Goal: Information Seeking & Learning: Learn about a topic

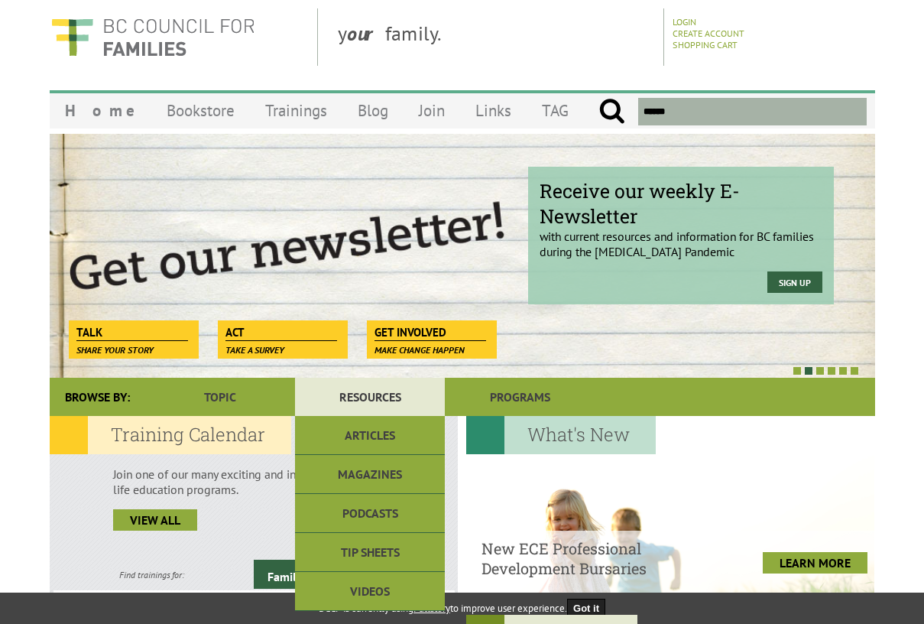
scroll to position [146, 0]
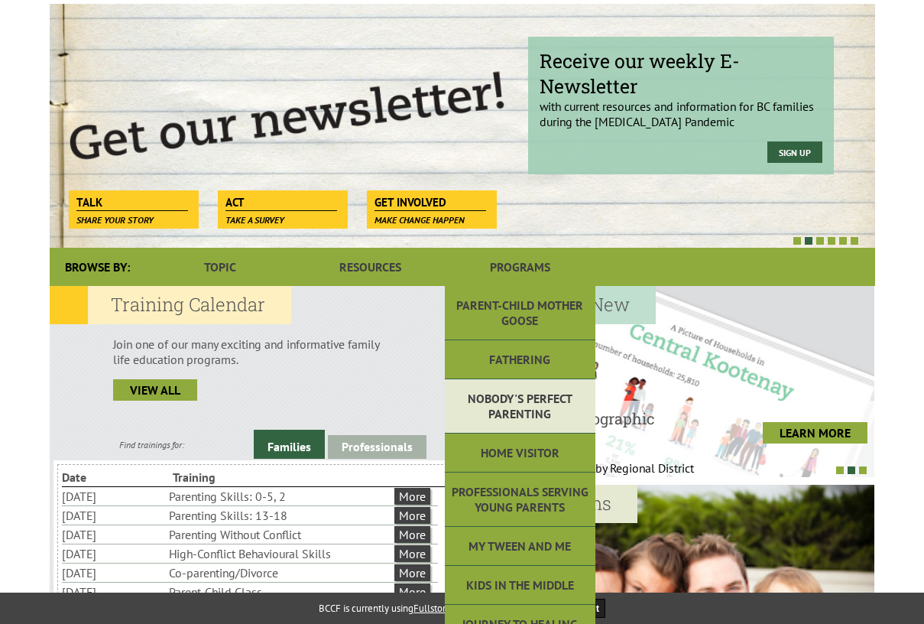
click at [505, 425] on link "Nobody's Perfect Parenting" at bounding box center [520, 406] width 150 height 54
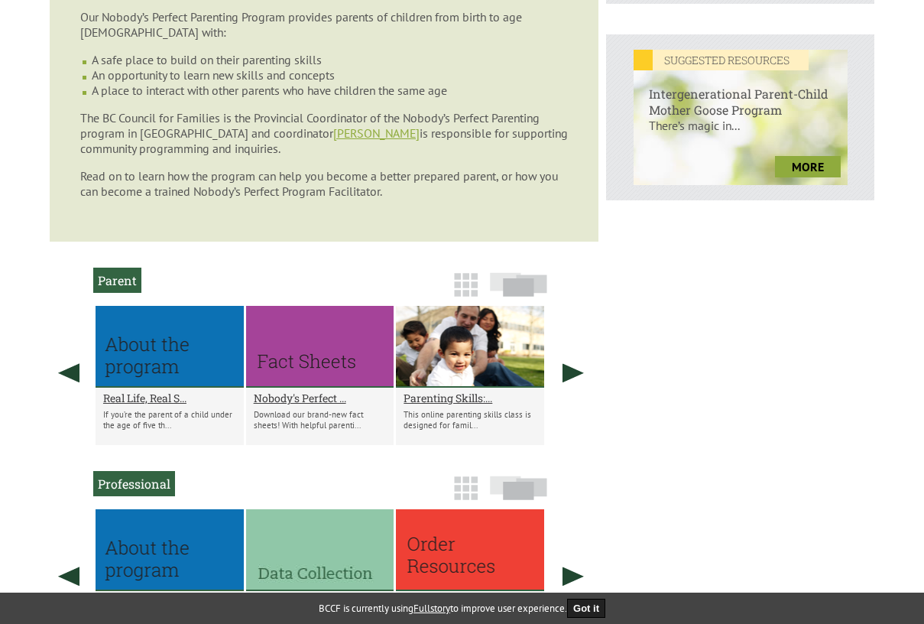
scroll to position [884, 0]
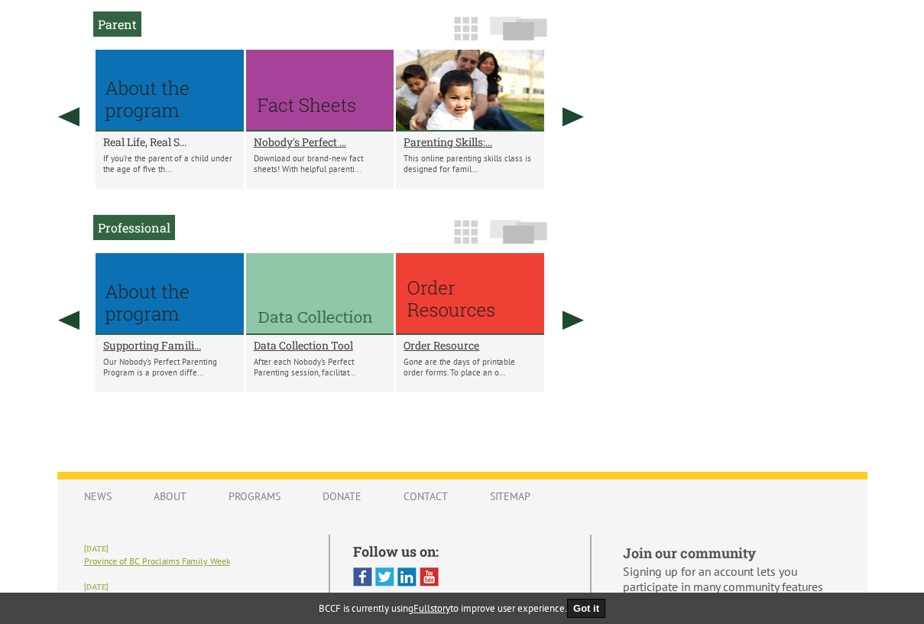
click at [131, 143] on h2 "Real Life, Real S..." at bounding box center [169, 142] width 133 height 15
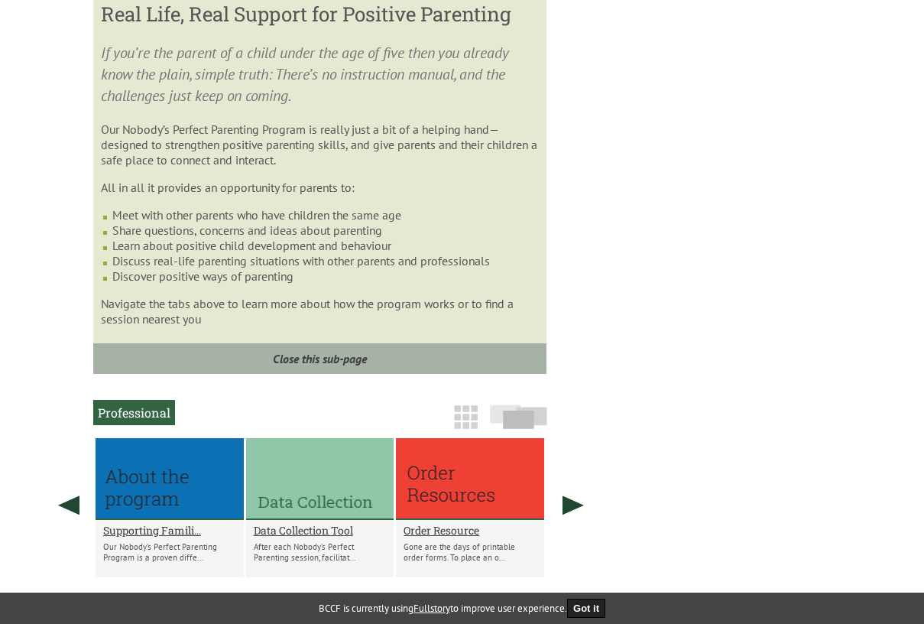
scroll to position [1186, 0]
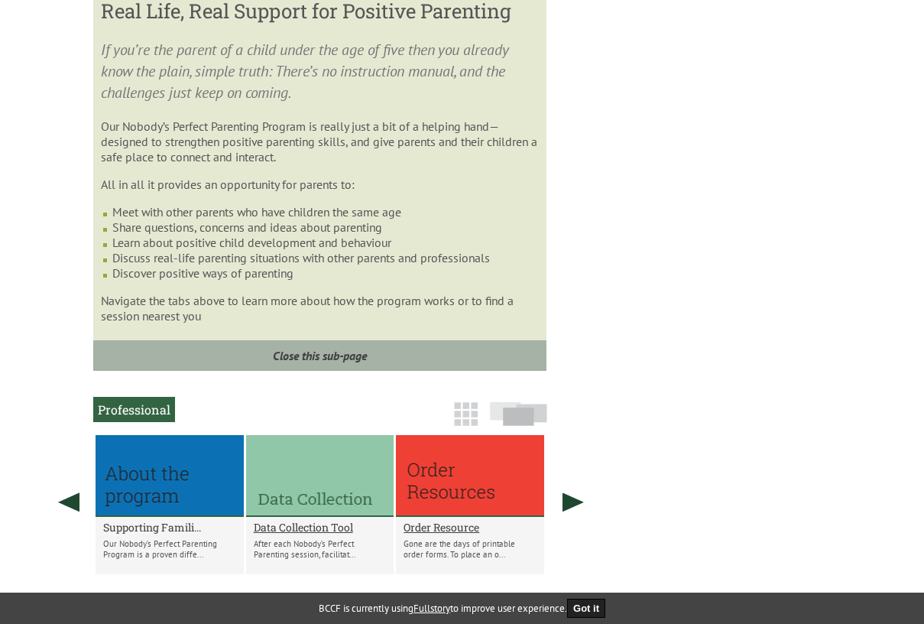
click at [167, 533] on h2 "Supporting Famili..." at bounding box center [169, 527] width 133 height 15
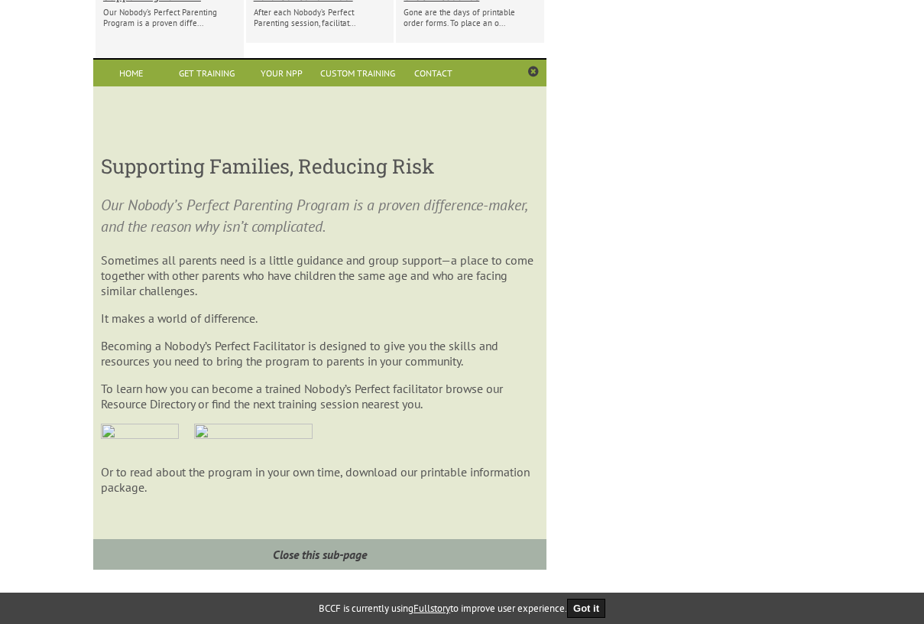
scroll to position [917, 0]
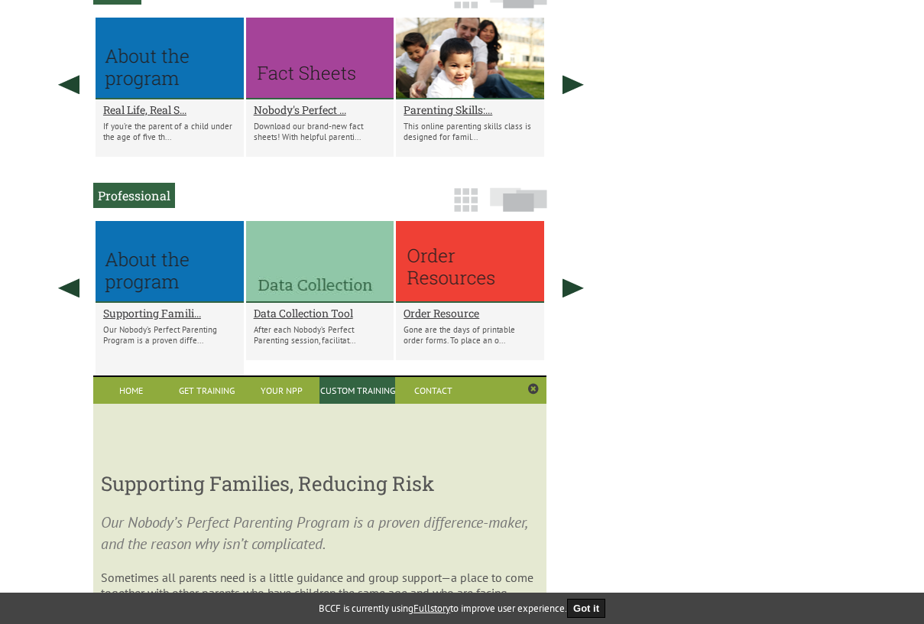
click at [375, 394] on link "Custom Training" at bounding box center [358, 390] width 76 height 27
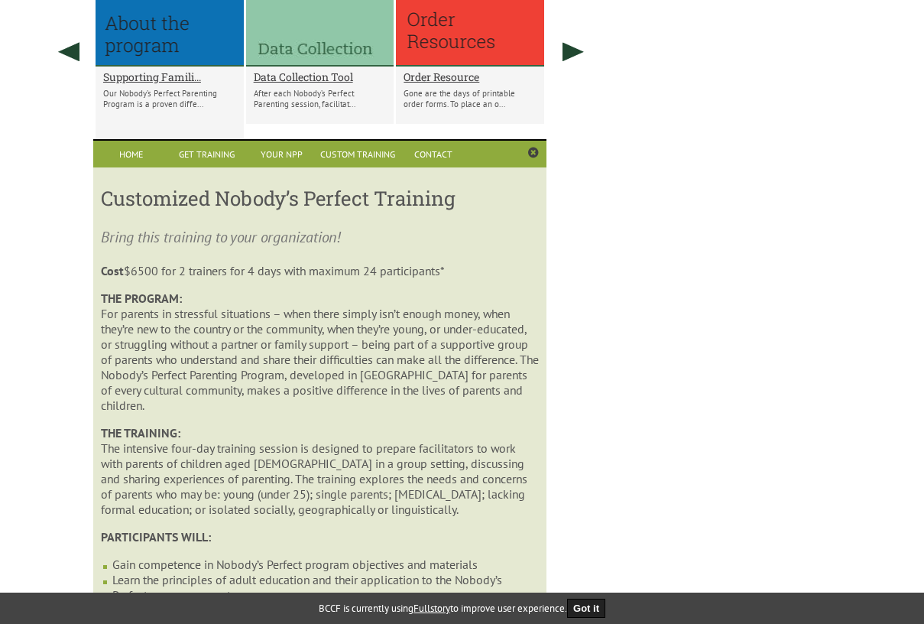
scroll to position [1150, 0]
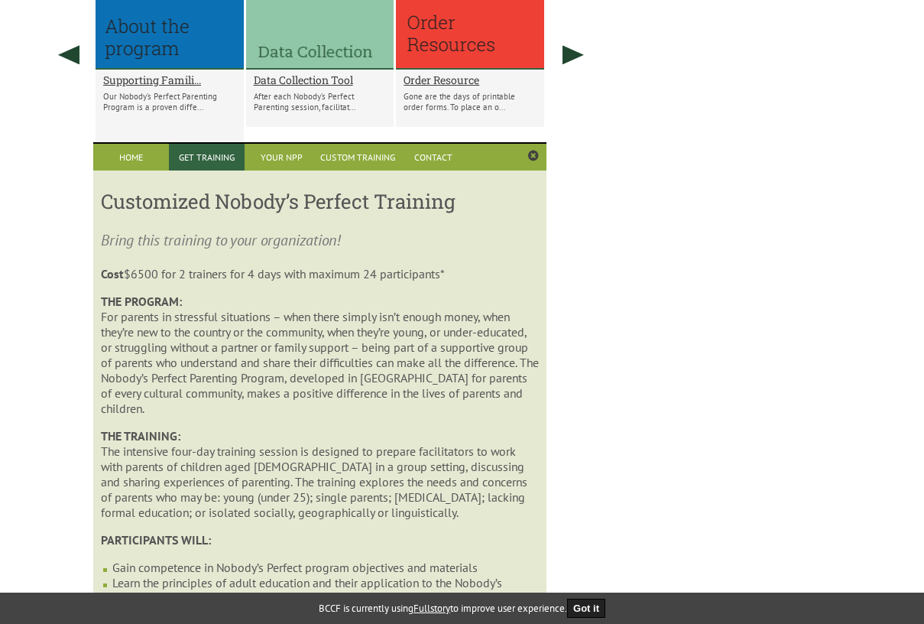
click at [219, 153] on link "Get Training" at bounding box center [207, 157] width 76 height 27
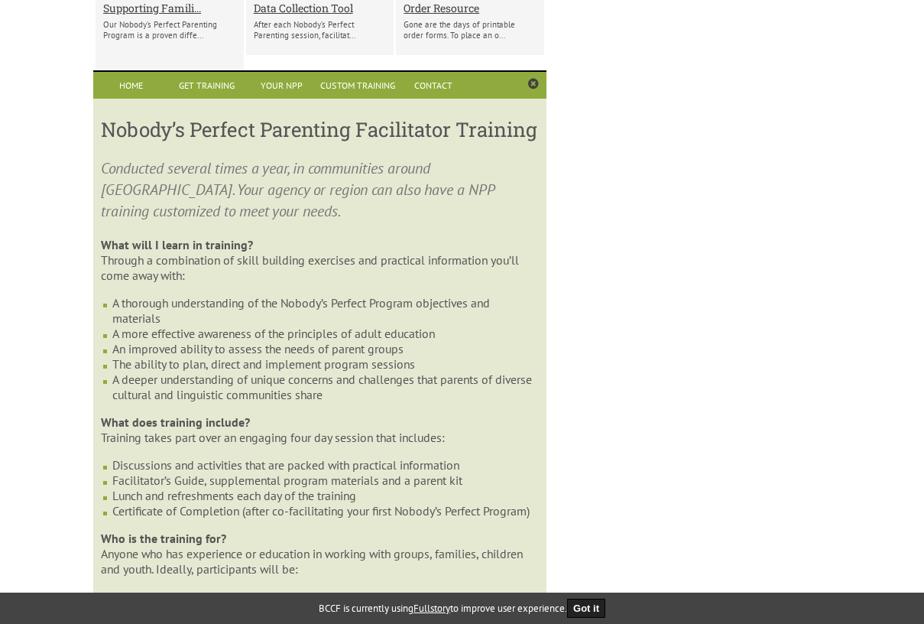
scroll to position [1111, 0]
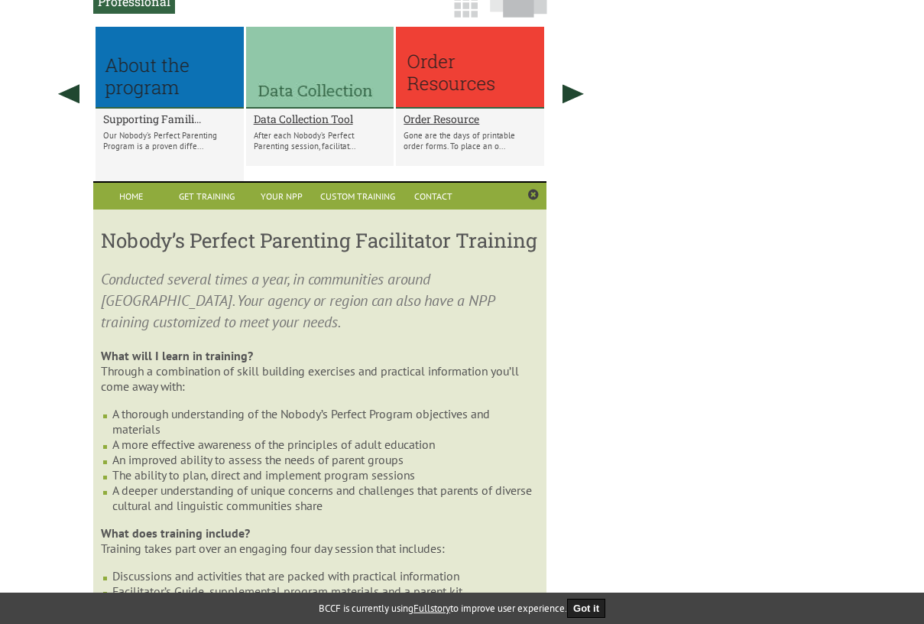
click at [155, 122] on h2 "Supporting Famili..." at bounding box center [169, 119] width 133 height 15
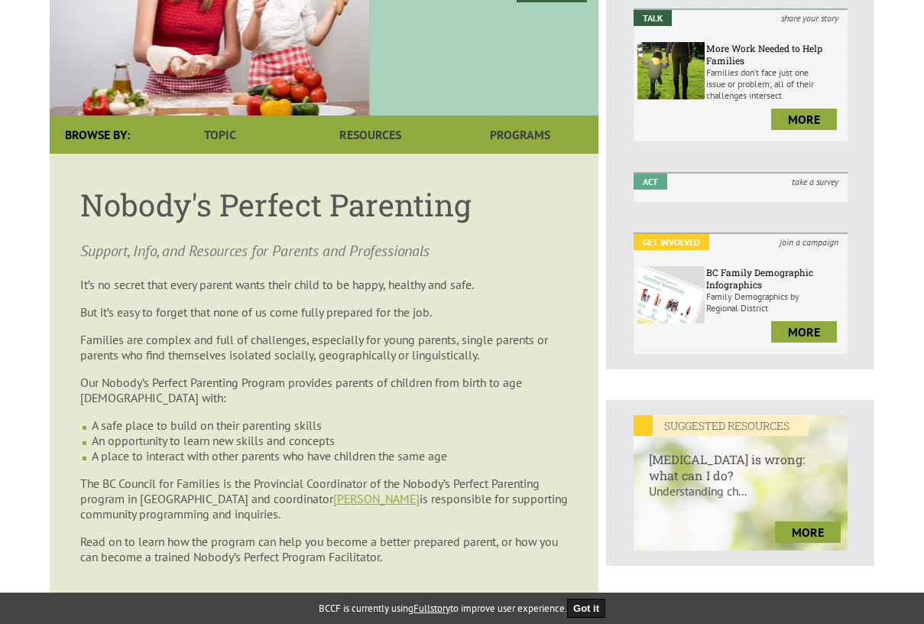
scroll to position [244, 0]
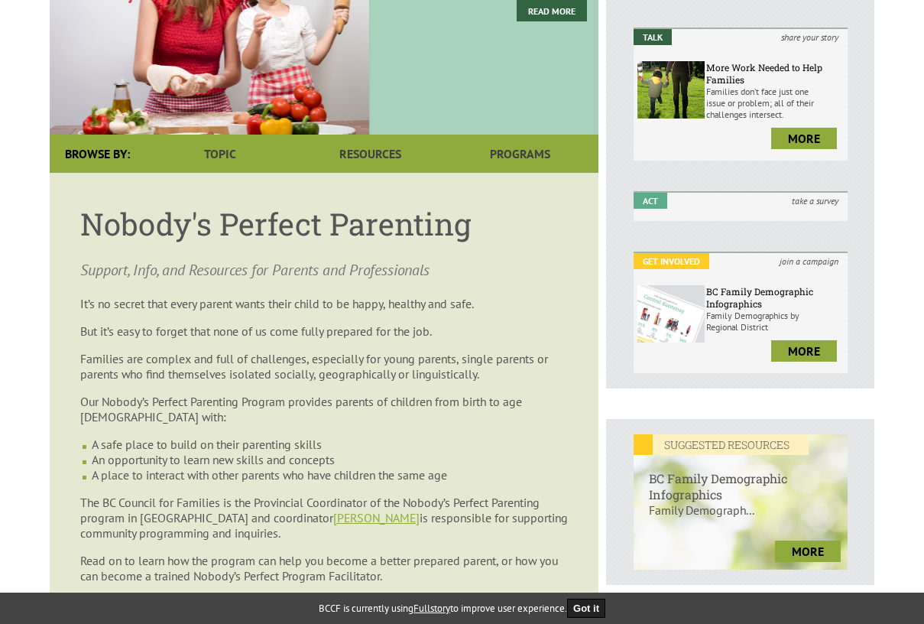
click at [307, 258] on article "Nobody's Perfect Parenting Support, Info, and Resources for Parents and Profess…" at bounding box center [324, 399] width 549 height 453
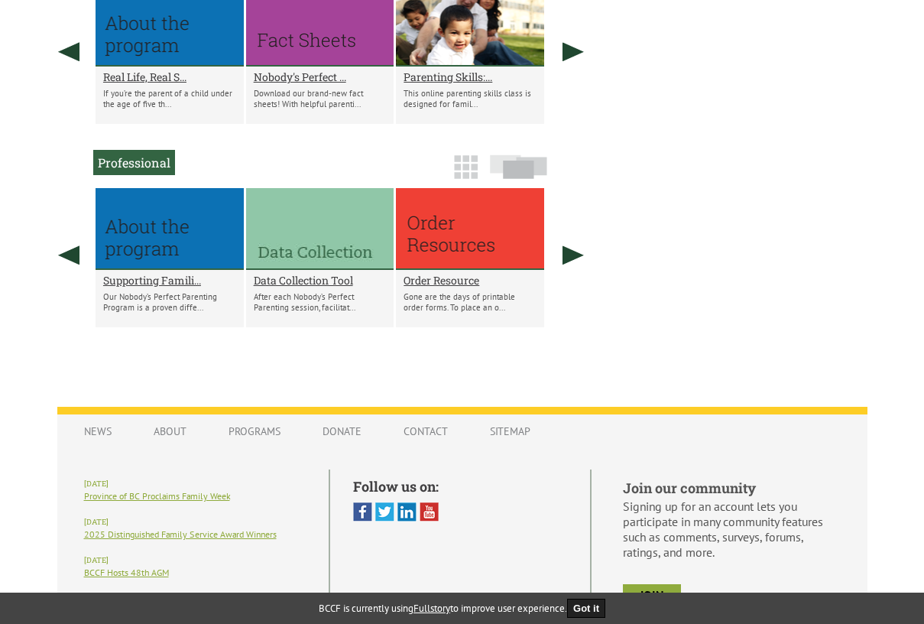
scroll to position [863, 0]
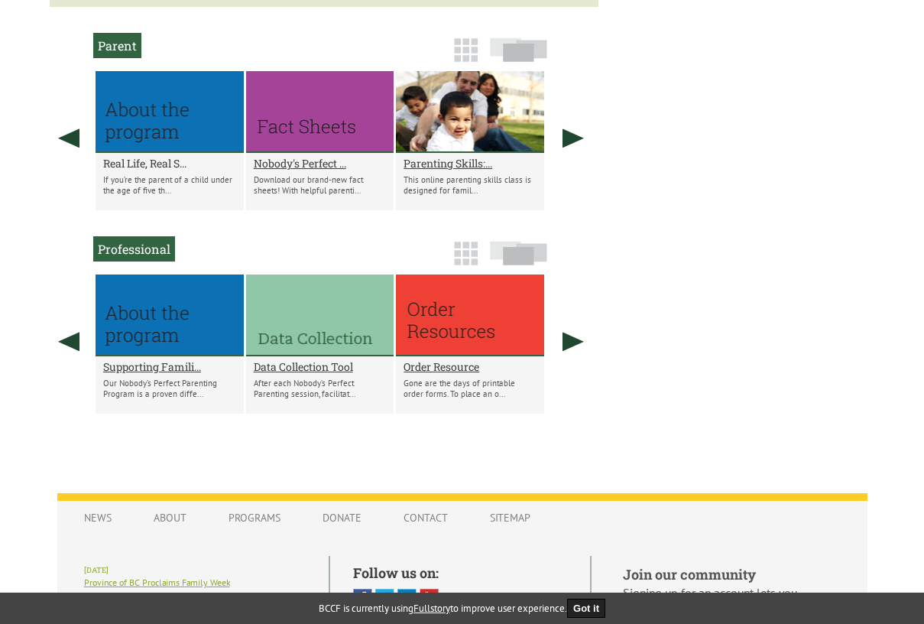
click at [149, 162] on h2 "Real Life, Real S..." at bounding box center [169, 163] width 133 height 15
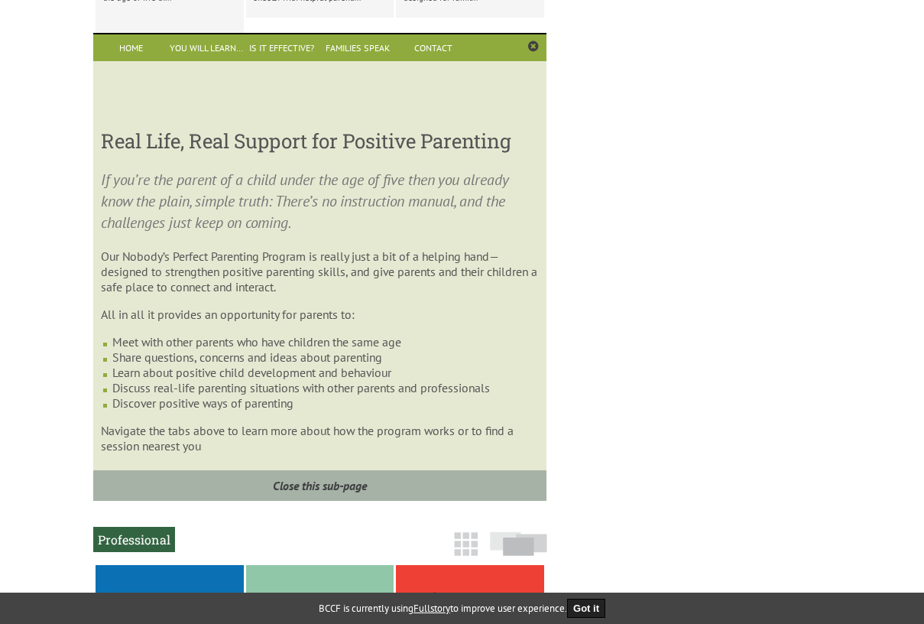
scroll to position [1494, 0]
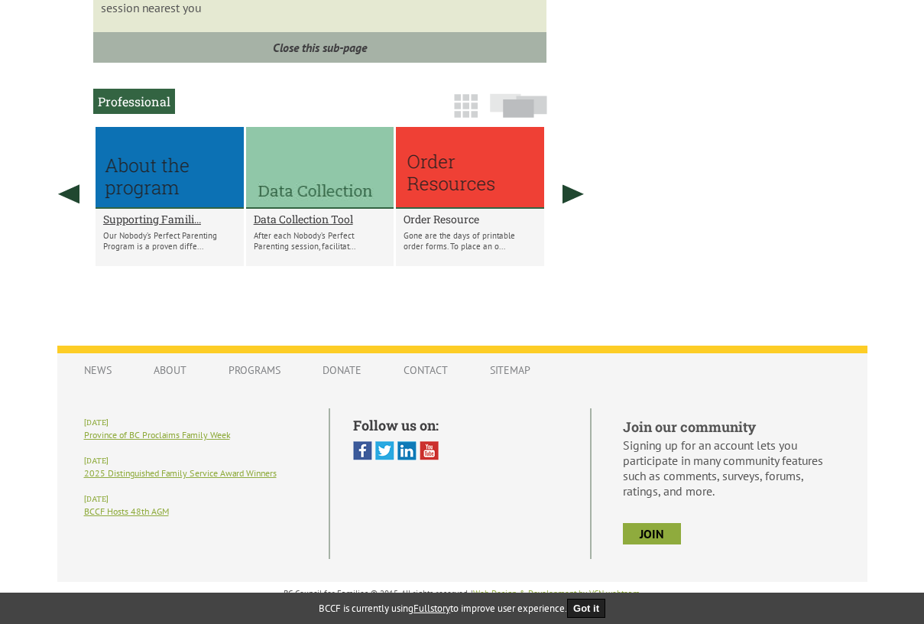
click at [438, 224] on h2 "Order Resource" at bounding box center [470, 219] width 133 height 15
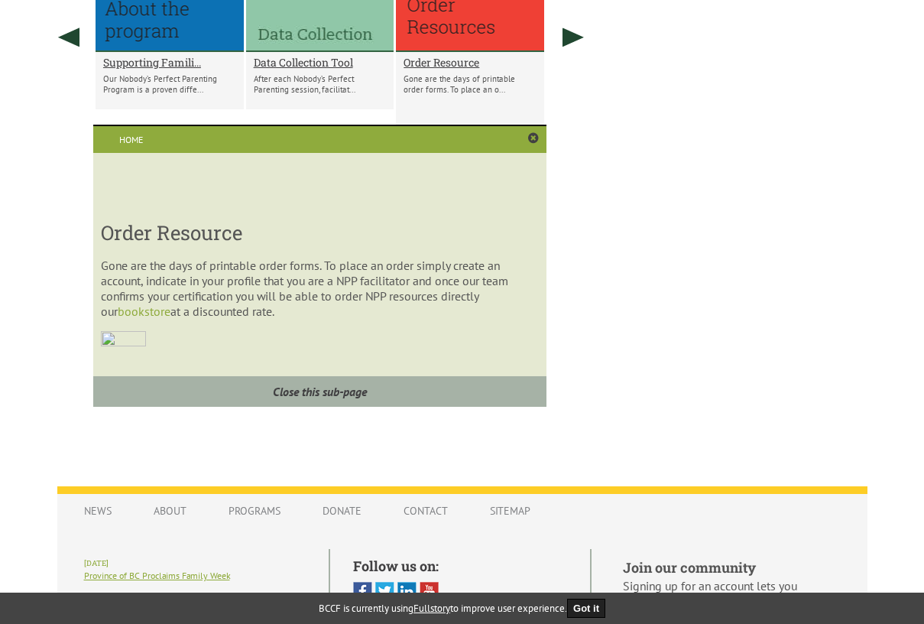
scroll to position [1170, 0]
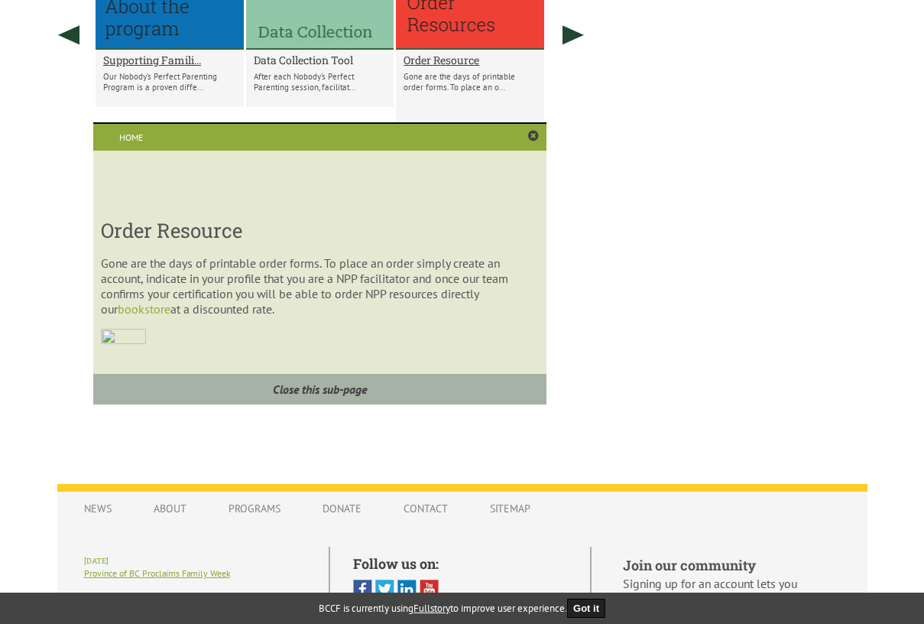
click at [313, 61] on h2 "Data Collection Tool" at bounding box center [320, 60] width 133 height 15
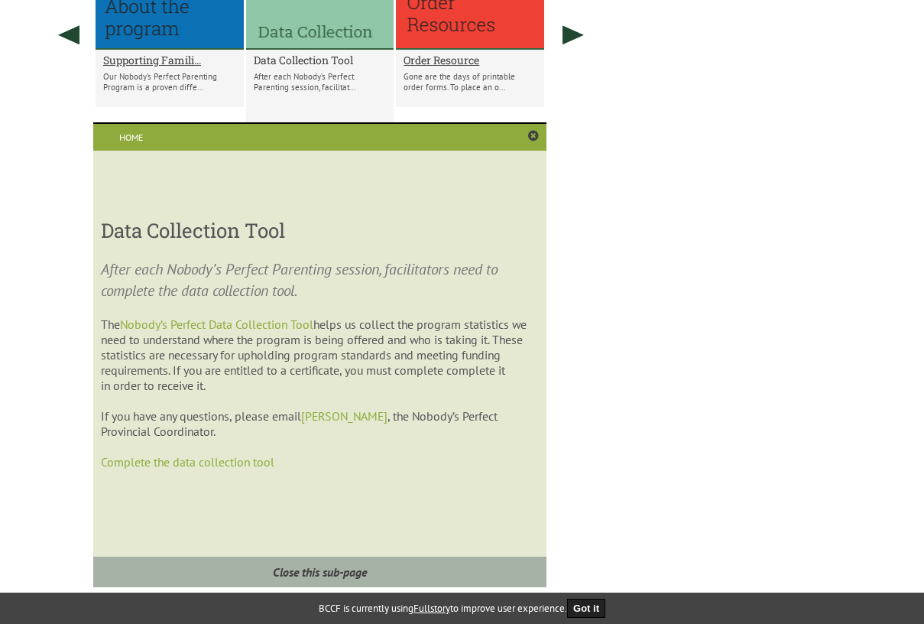
scroll to position [1050, 0]
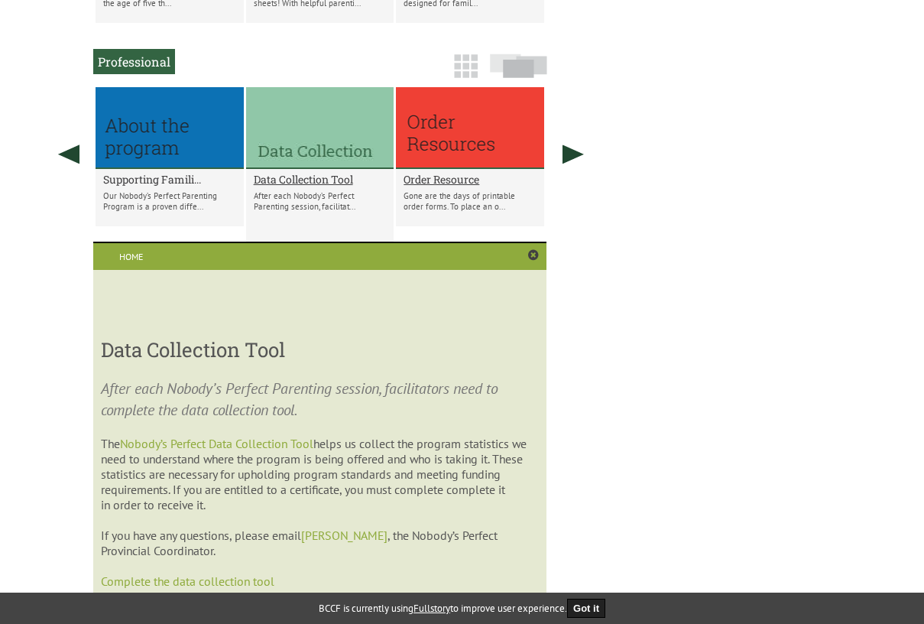
click at [148, 183] on h2 "Supporting Famili..." at bounding box center [169, 179] width 133 height 15
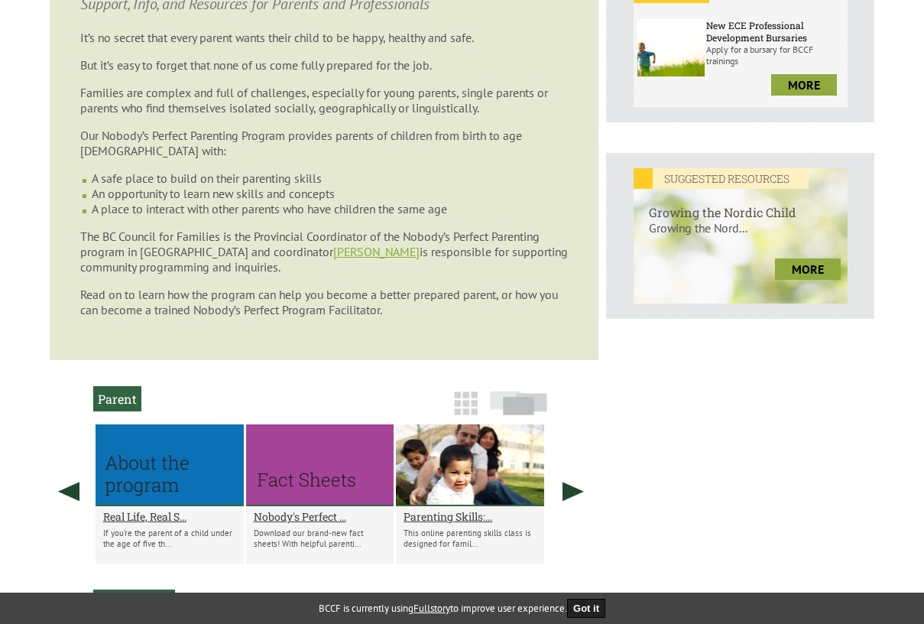
scroll to position [293, 0]
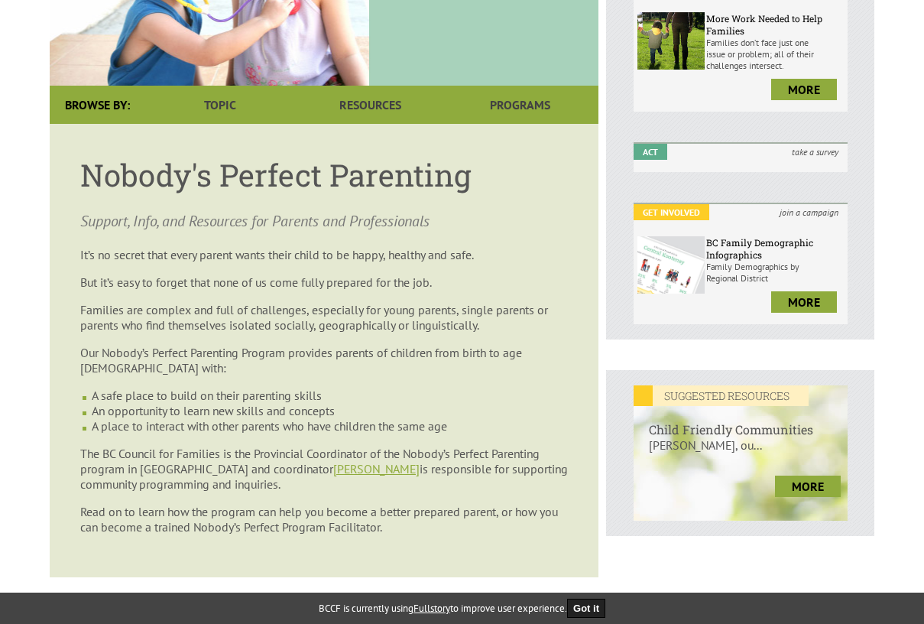
click at [346, 263] on article "Nobody's Perfect Parenting Support, Info, and Resources for Parents and Profess…" at bounding box center [324, 350] width 549 height 453
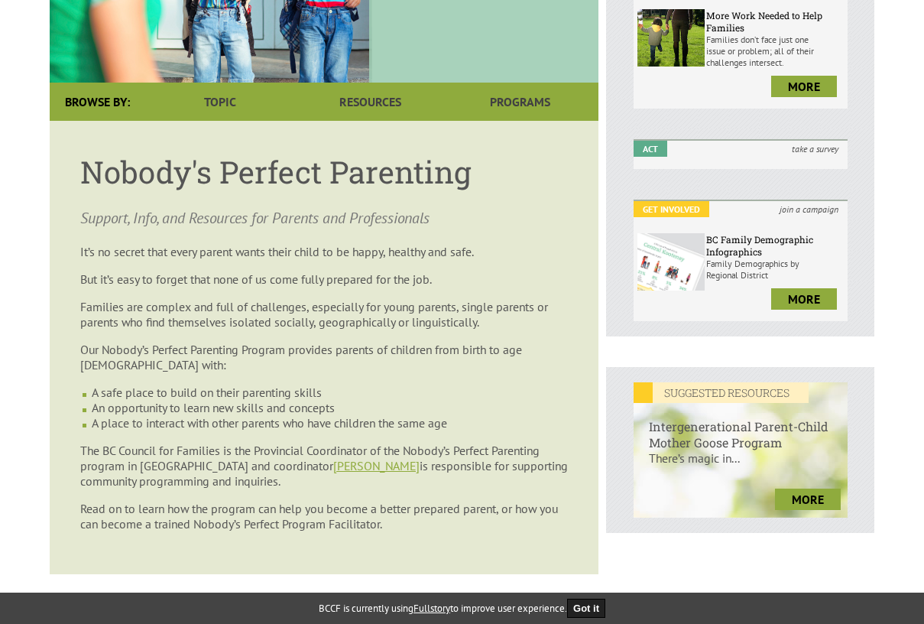
scroll to position [299, 0]
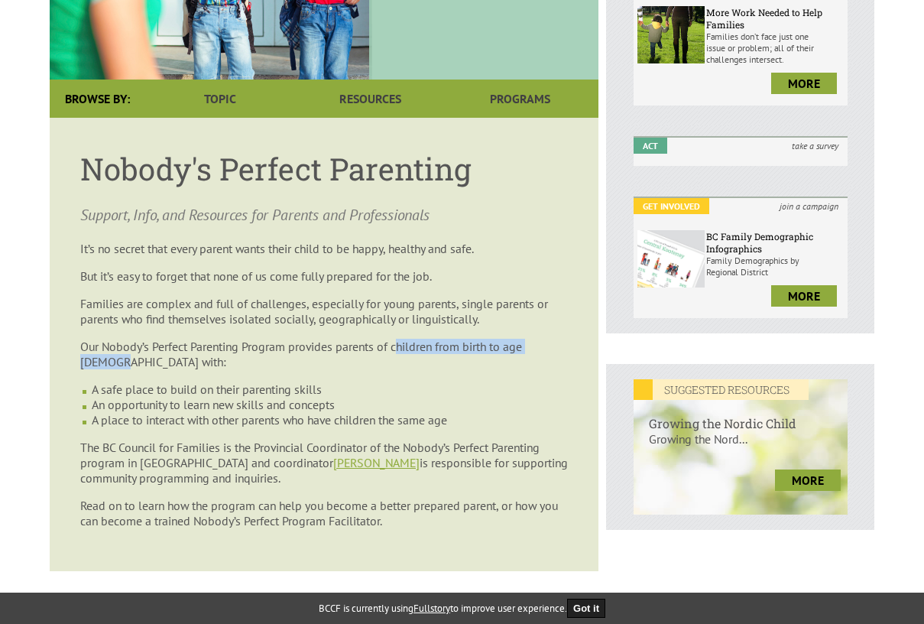
drag, startPoint x: 399, startPoint y: 349, endPoint x: 457, endPoint y: 371, distance: 61.9
click at [463, 359] on p "Our Nobody’s Perfect Parenting Program provides parents of children from birth …" at bounding box center [324, 354] width 488 height 31
click at [457, 374] on article "Nobody's Perfect Parenting Support, Info, and Resources for Parents and Profess…" at bounding box center [324, 344] width 549 height 453
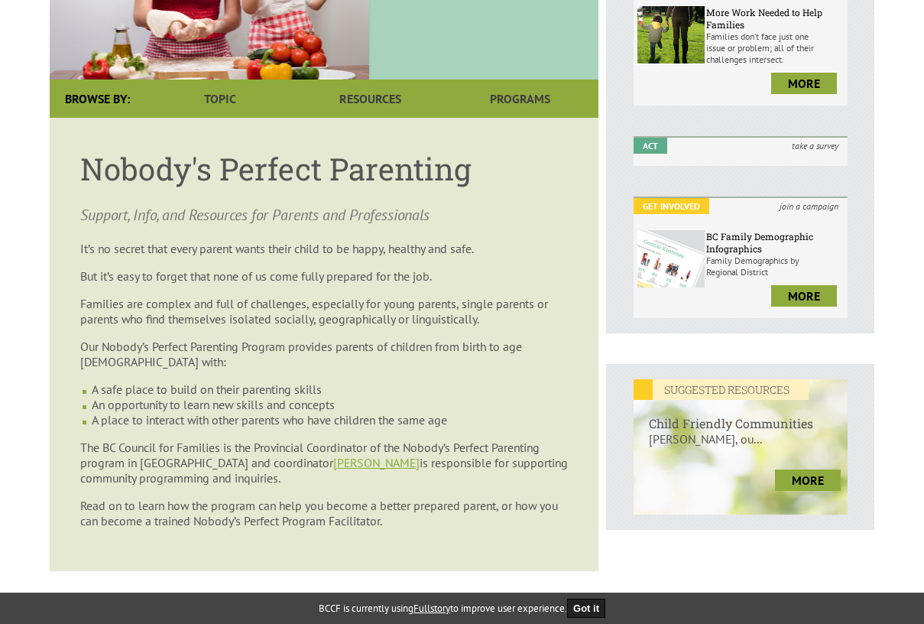
click at [441, 325] on p "Families are complex and full of challenges, especially for young parents, sing…" at bounding box center [324, 311] width 488 height 31
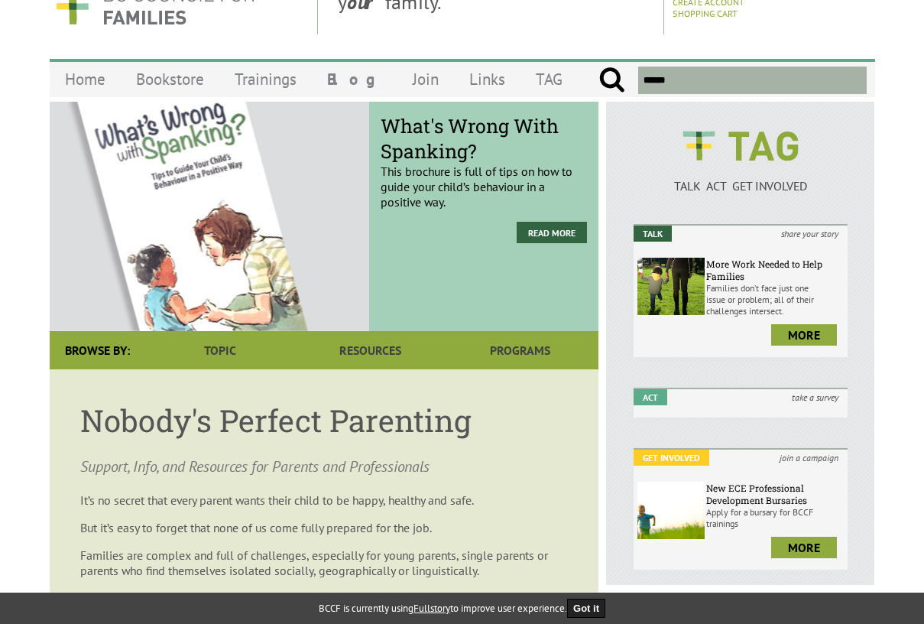
scroll to position [63, 0]
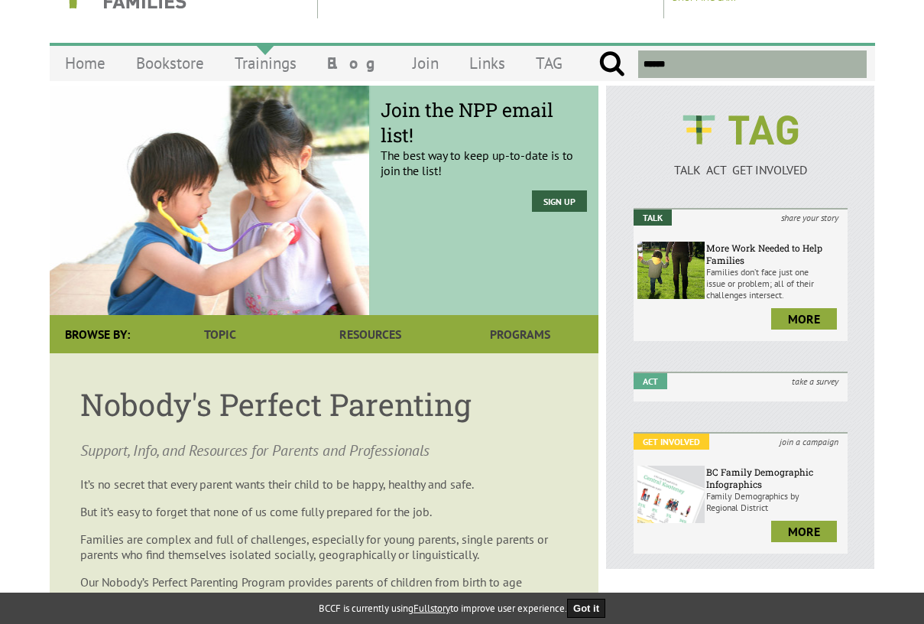
click at [271, 63] on link "Trainings" at bounding box center [265, 63] width 93 height 36
